Goal: Check status: Check status

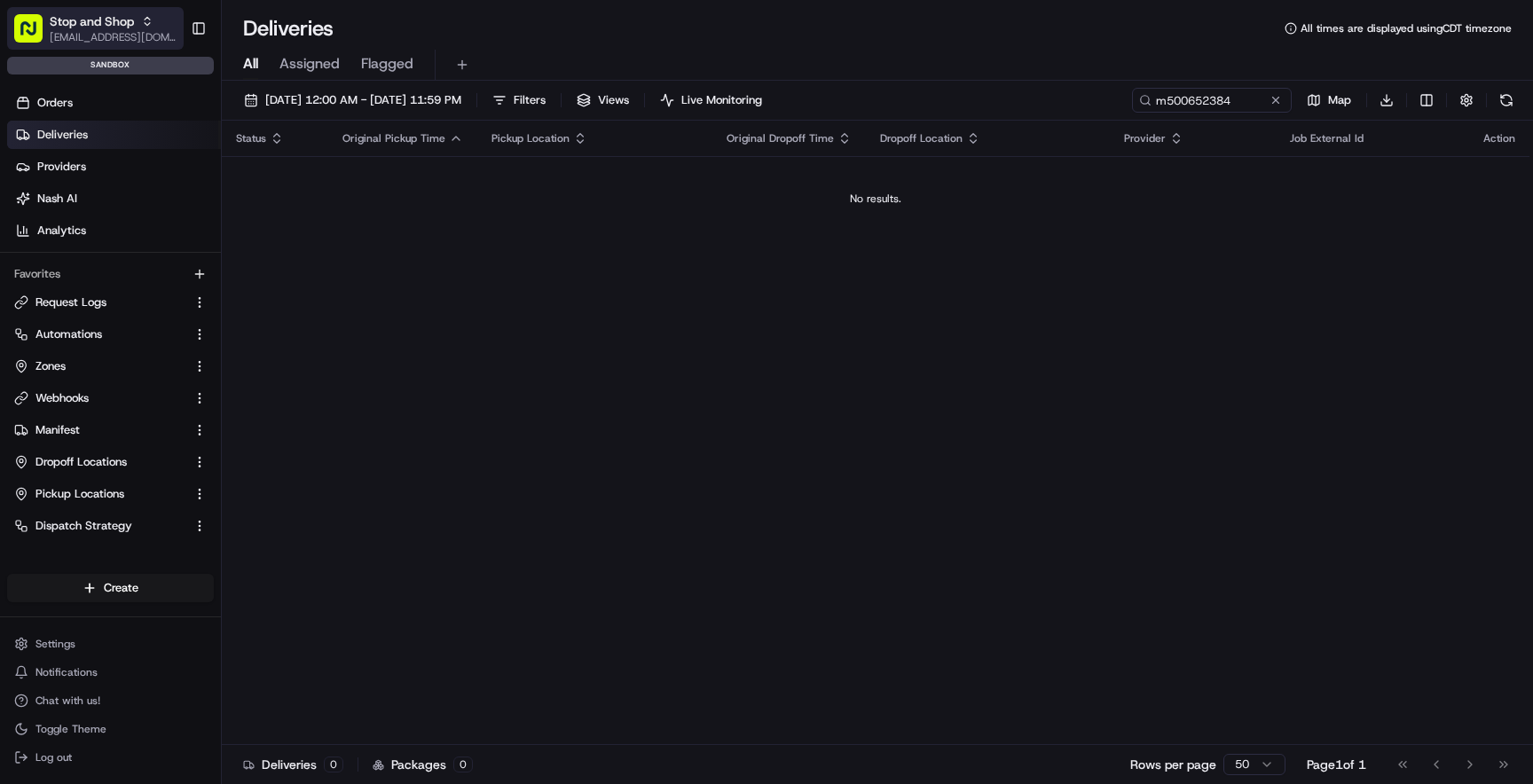
drag, startPoint x: 0, startPoint y: 0, endPoint x: 124, endPoint y: 22, distance: 125.9
click at [124, 22] on span "Stop and Shop" at bounding box center [92, 21] width 84 height 18
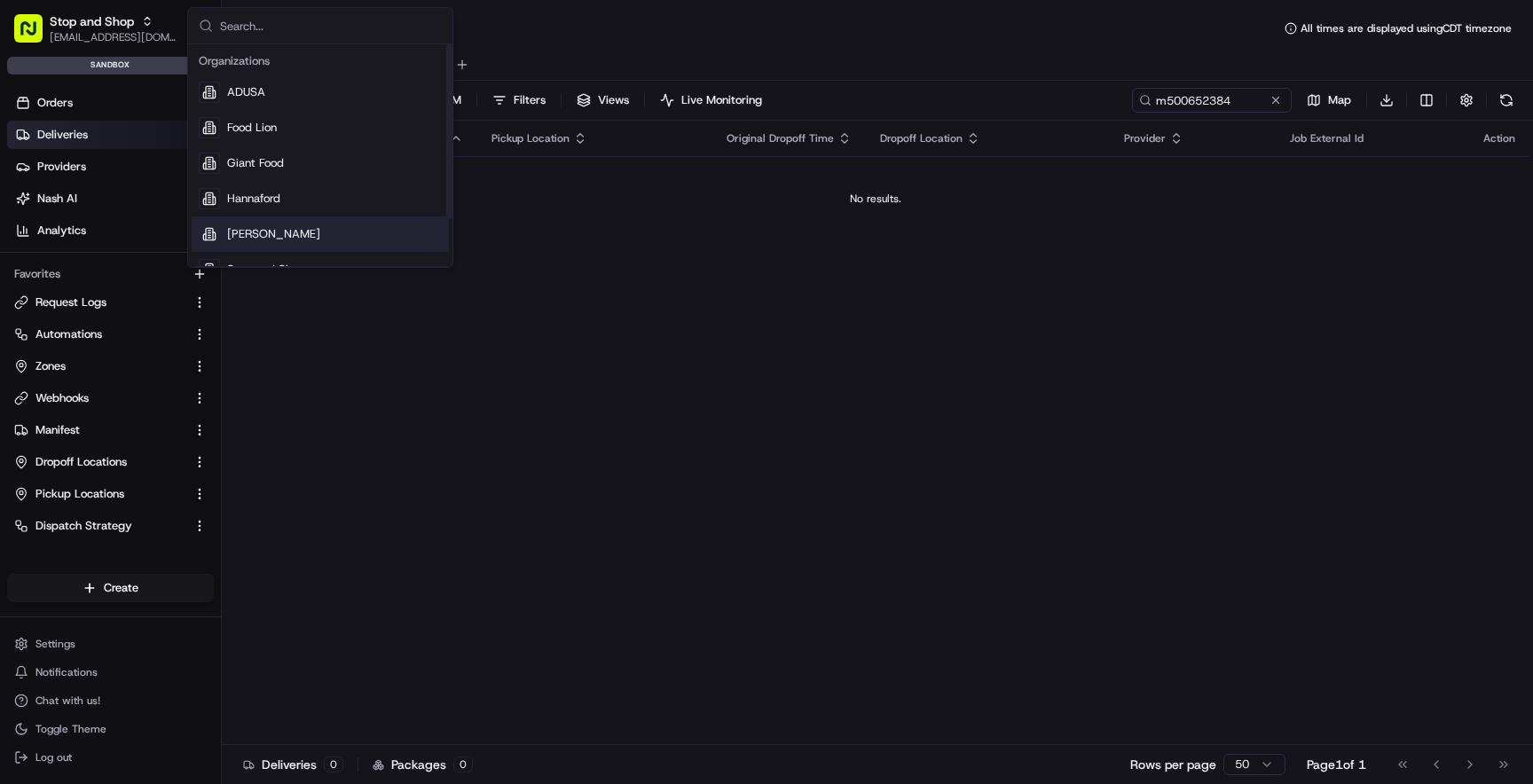
scroll to position [60, 0]
click at [293, 245] on span "The GIANT Company" at bounding box center [283, 244] width 111 height 16
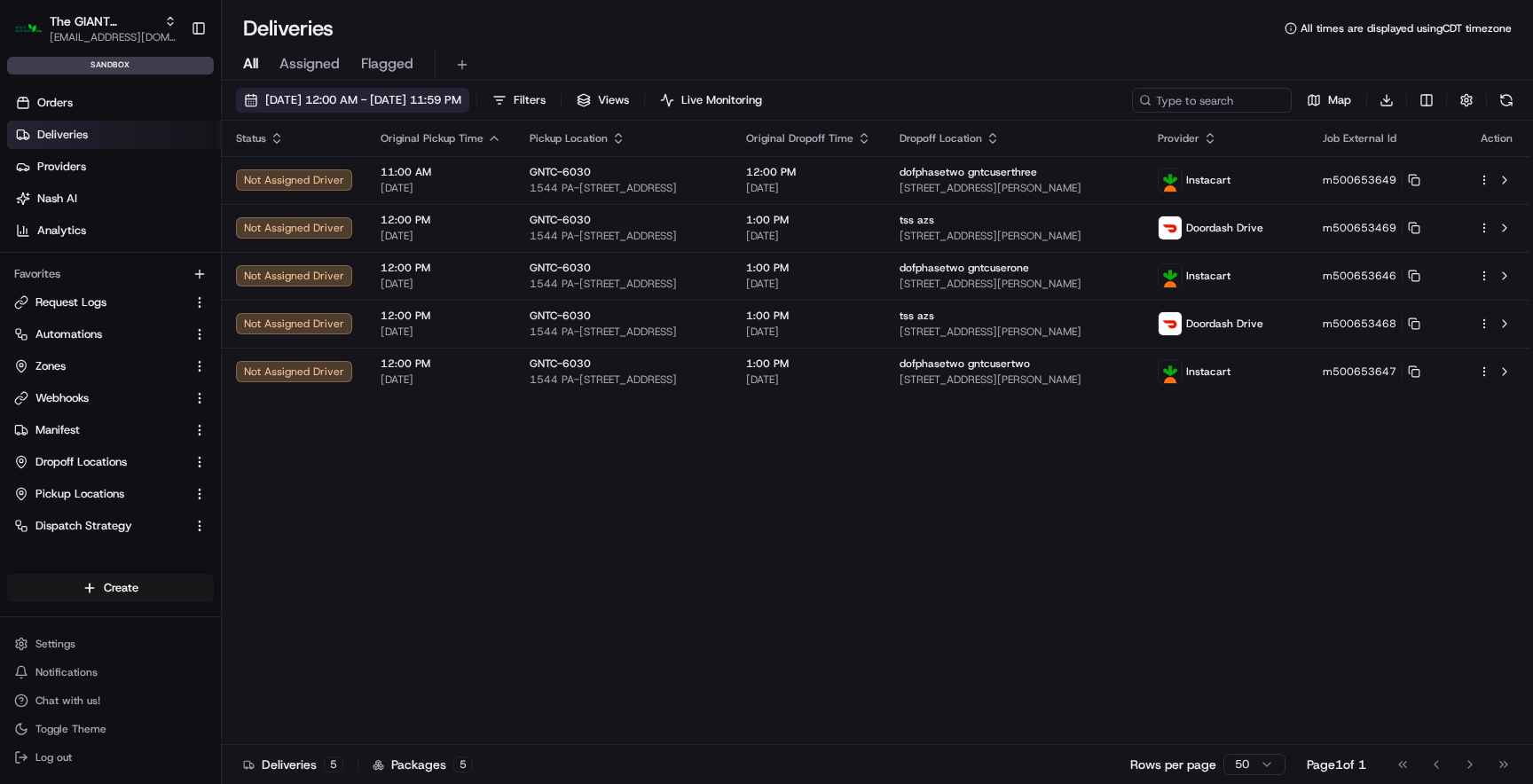
click at [341, 110] on button "08/20/2025 12:00 AM - 08/20/2025 11:59 PM" at bounding box center [352, 100] width 233 height 25
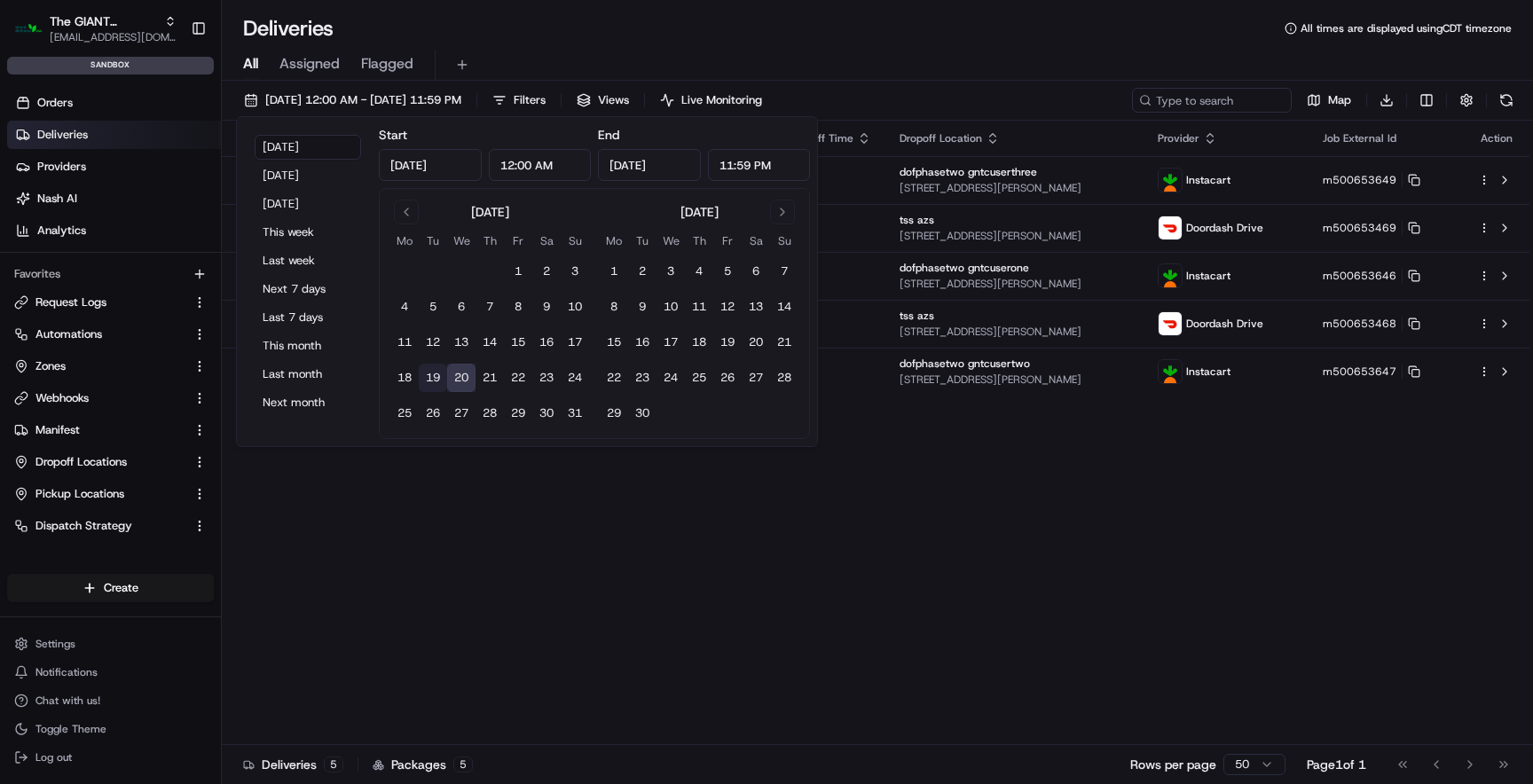
click at [424, 371] on button "19" at bounding box center [432, 378] width 28 height 28
type input "Aug 19, 2025"
click at [424, 371] on button "19" at bounding box center [432, 378] width 28 height 28
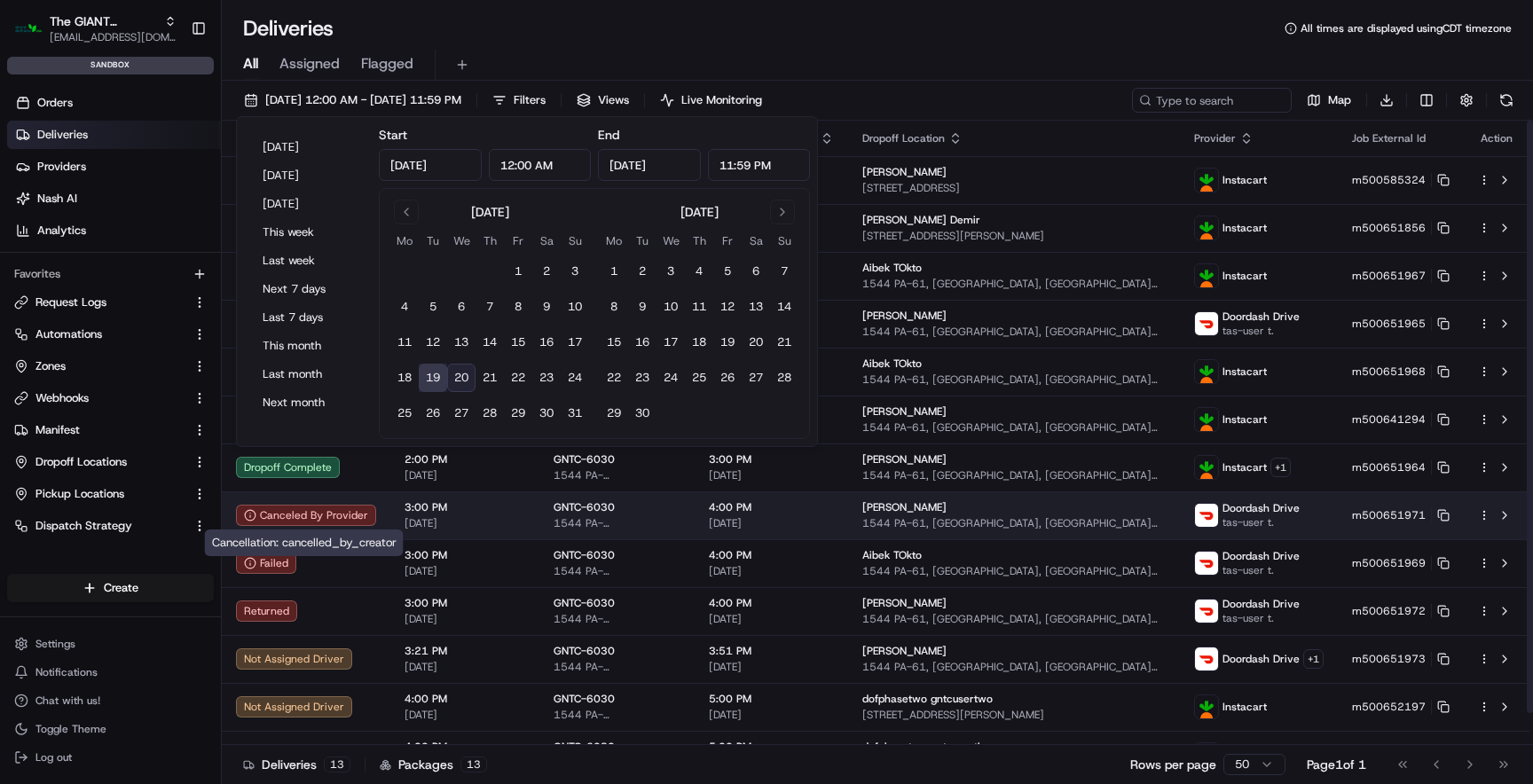
scroll to position [34, 0]
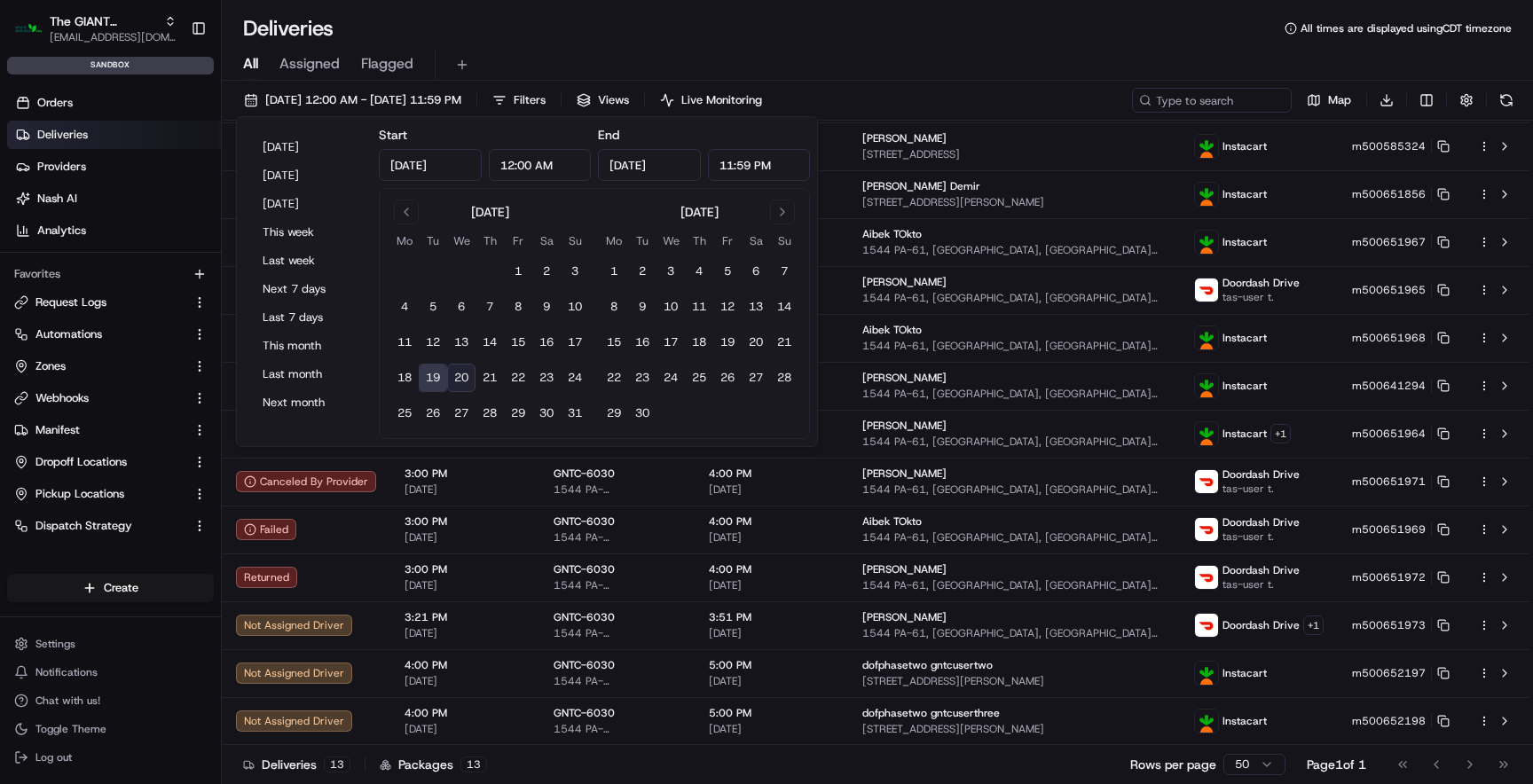
click at [881, 53] on div "All Assigned Flagged" at bounding box center [877, 65] width 1311 height 31
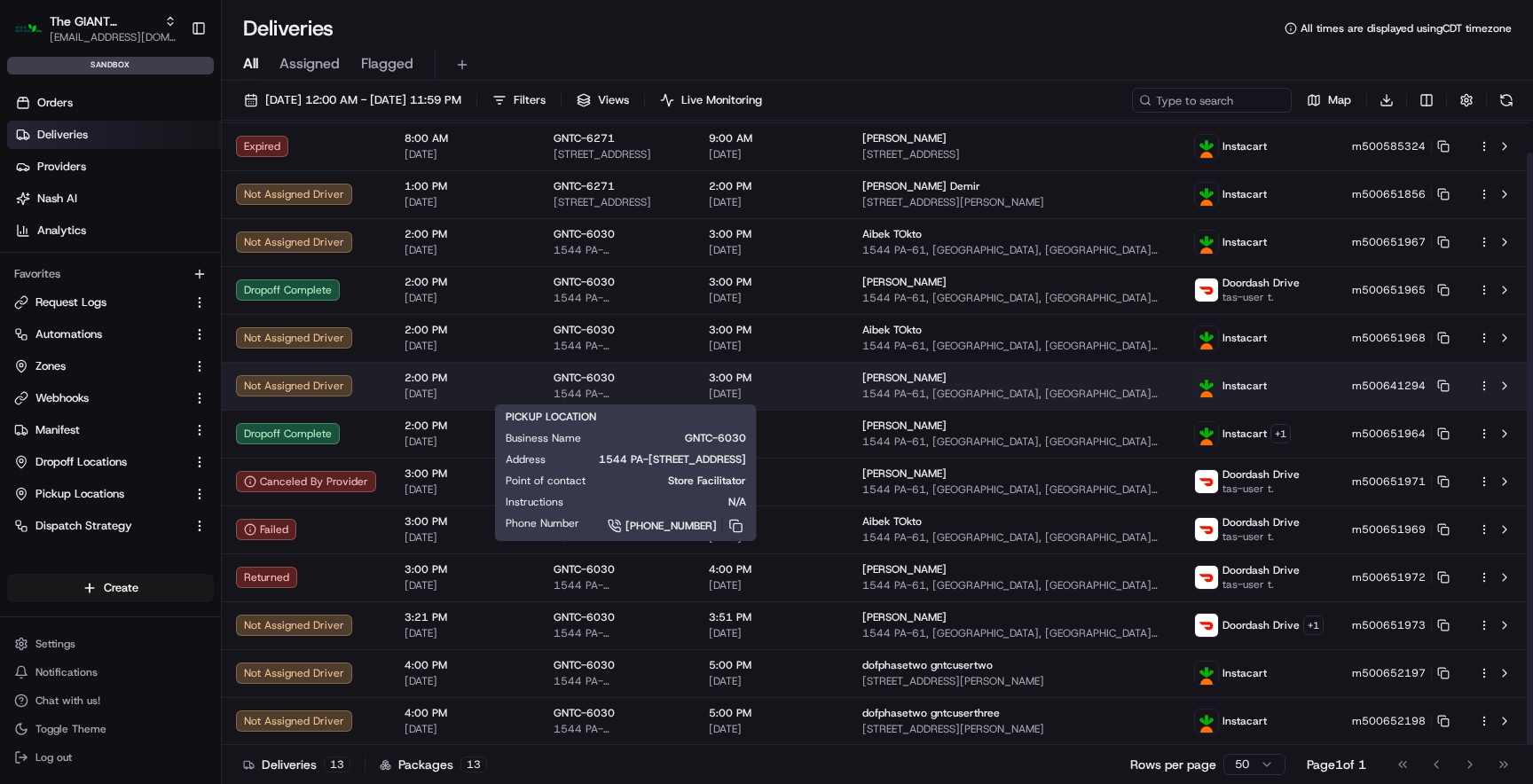
scroll to position [0, 0]
